Goal: Navigation & Orientation: Understand site structure

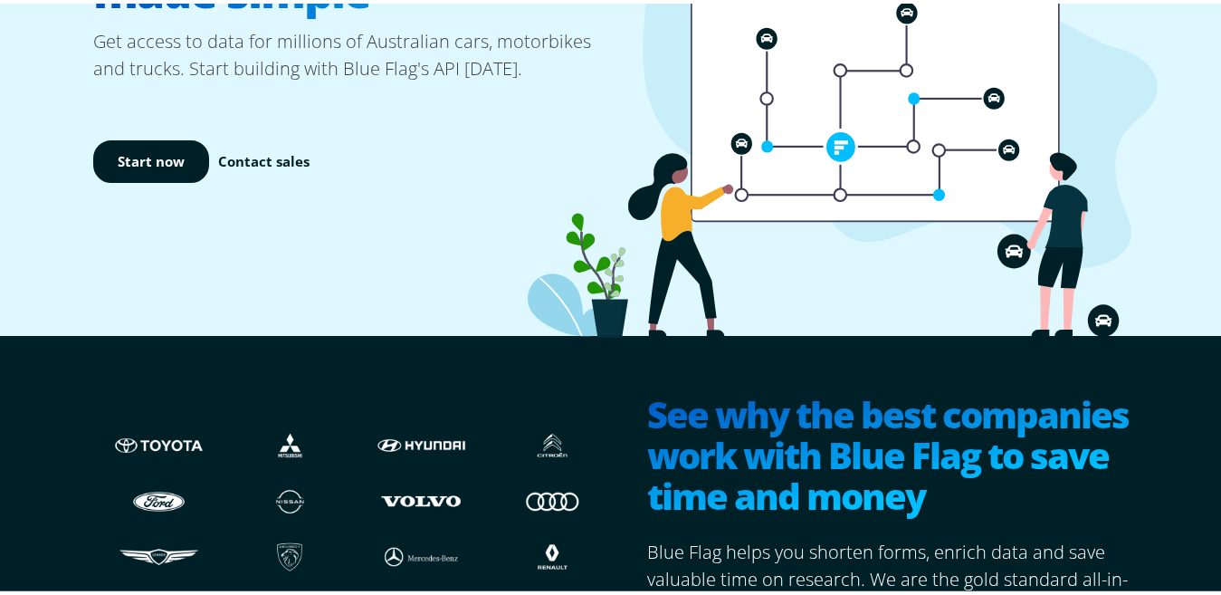
scroll to position [3954, 0]
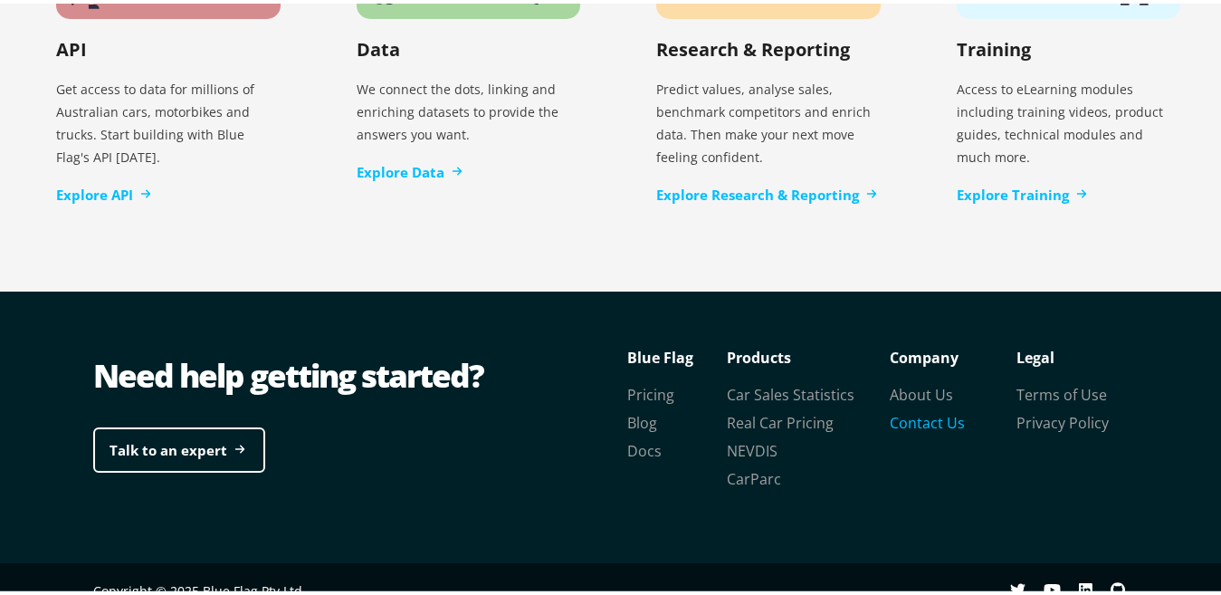
click at [926, 409] on link "Contact Us" at bounding box center [927, 419] width 75 height 20
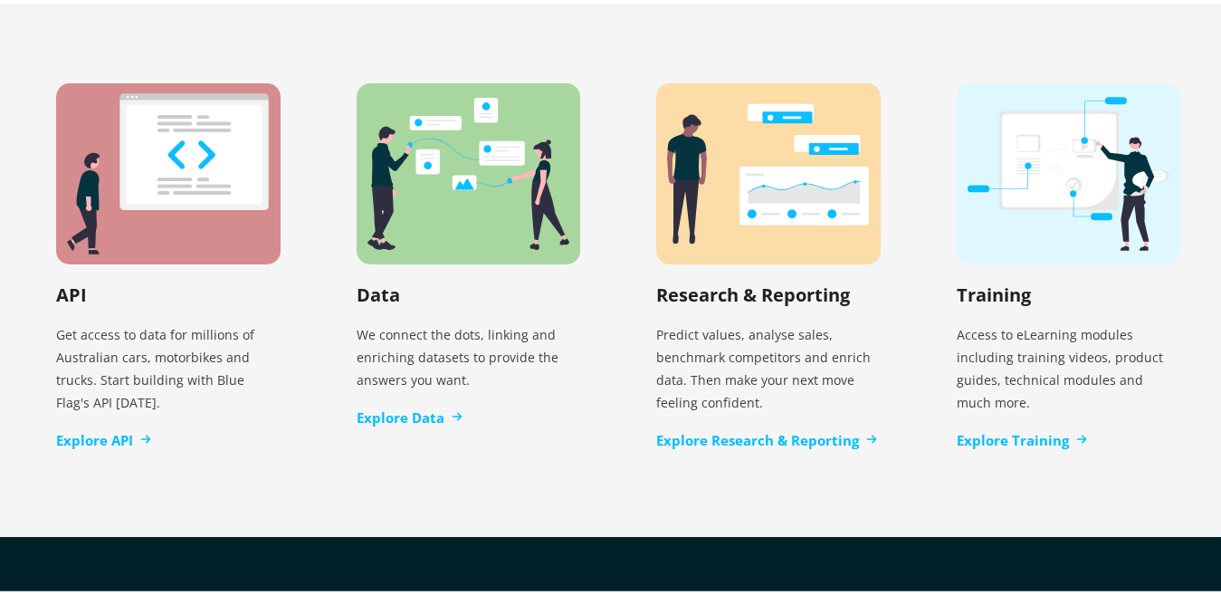
scroll to position [3954, 0]
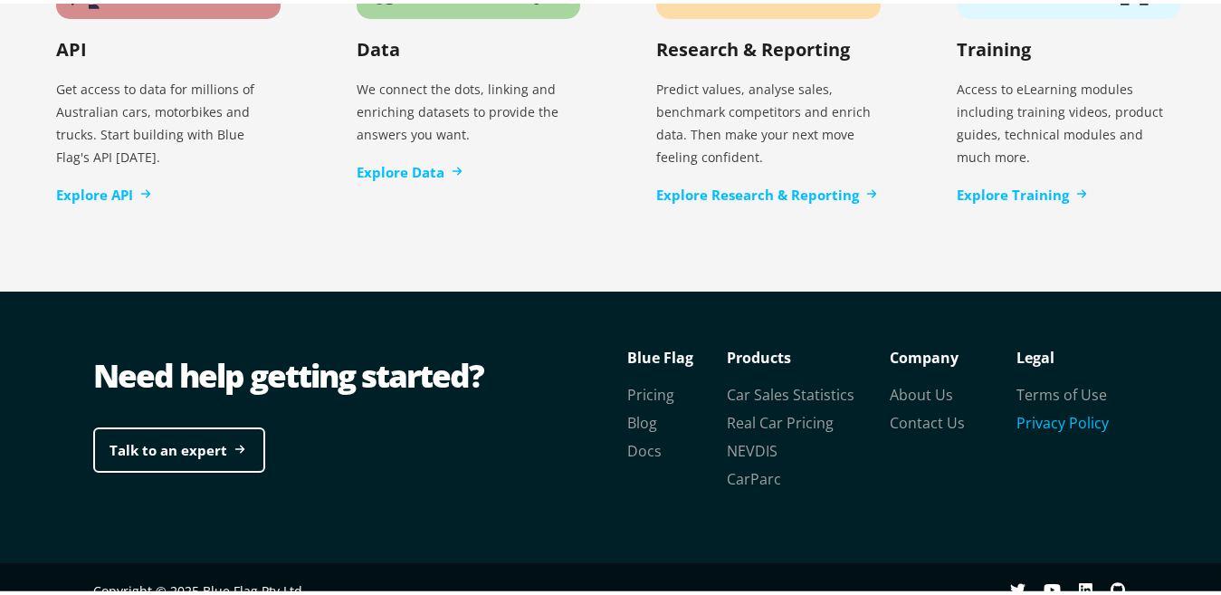
click at [1054, 409] on link "Privacy Policy" at bounding box center [1062, 419] width 92 height 20
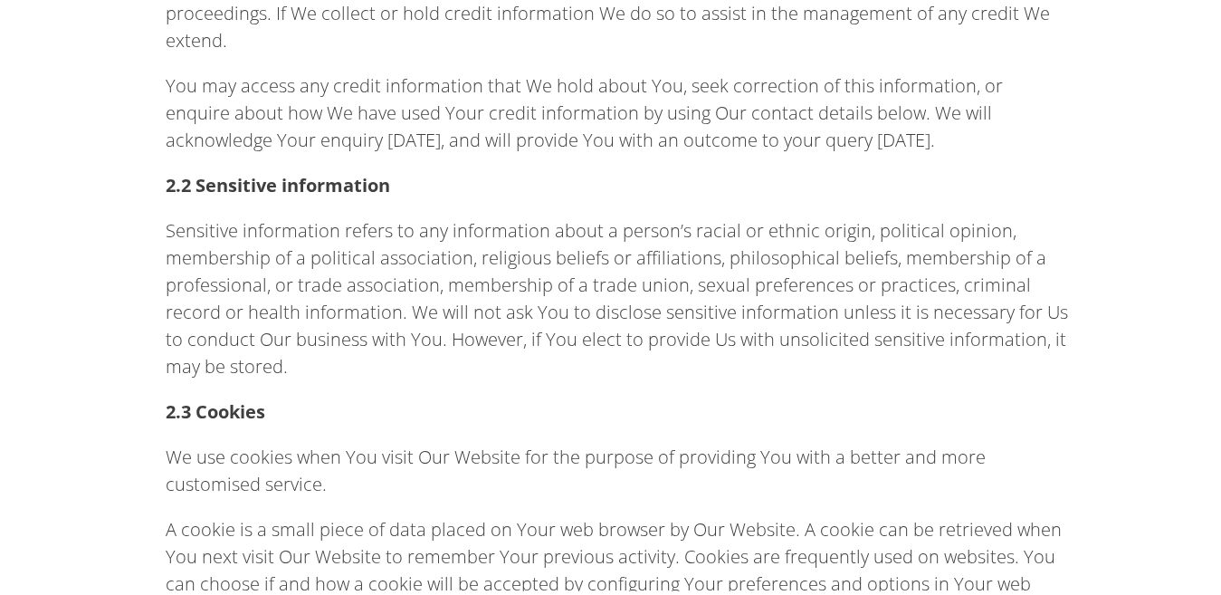
scroll to position [1267, 0]
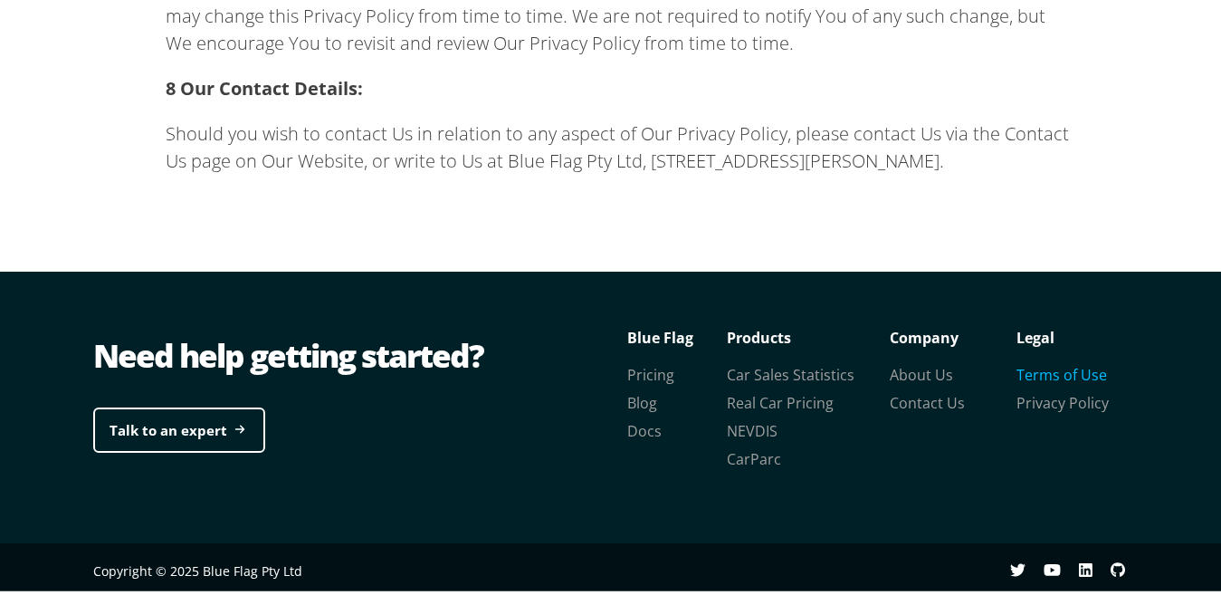
click at [1051, 375] on link "Terms of Use" at bounding box center [1061, 371] width 90 height 20
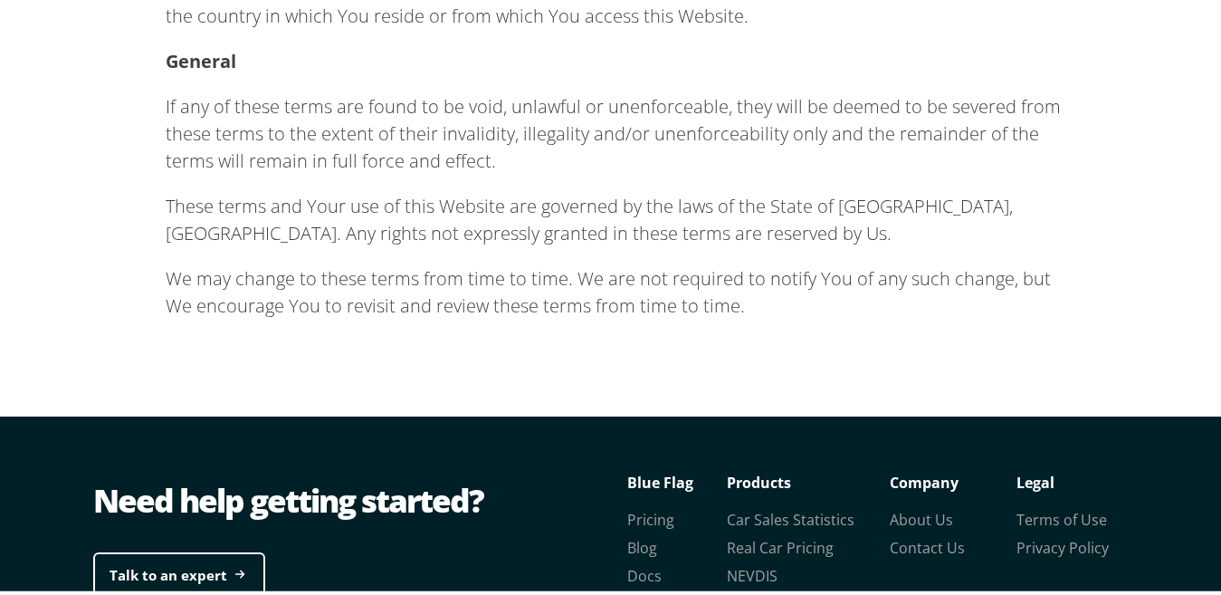
scroll to position [1543, 0]
